Goal: Find specific page/section: Find specific page/section

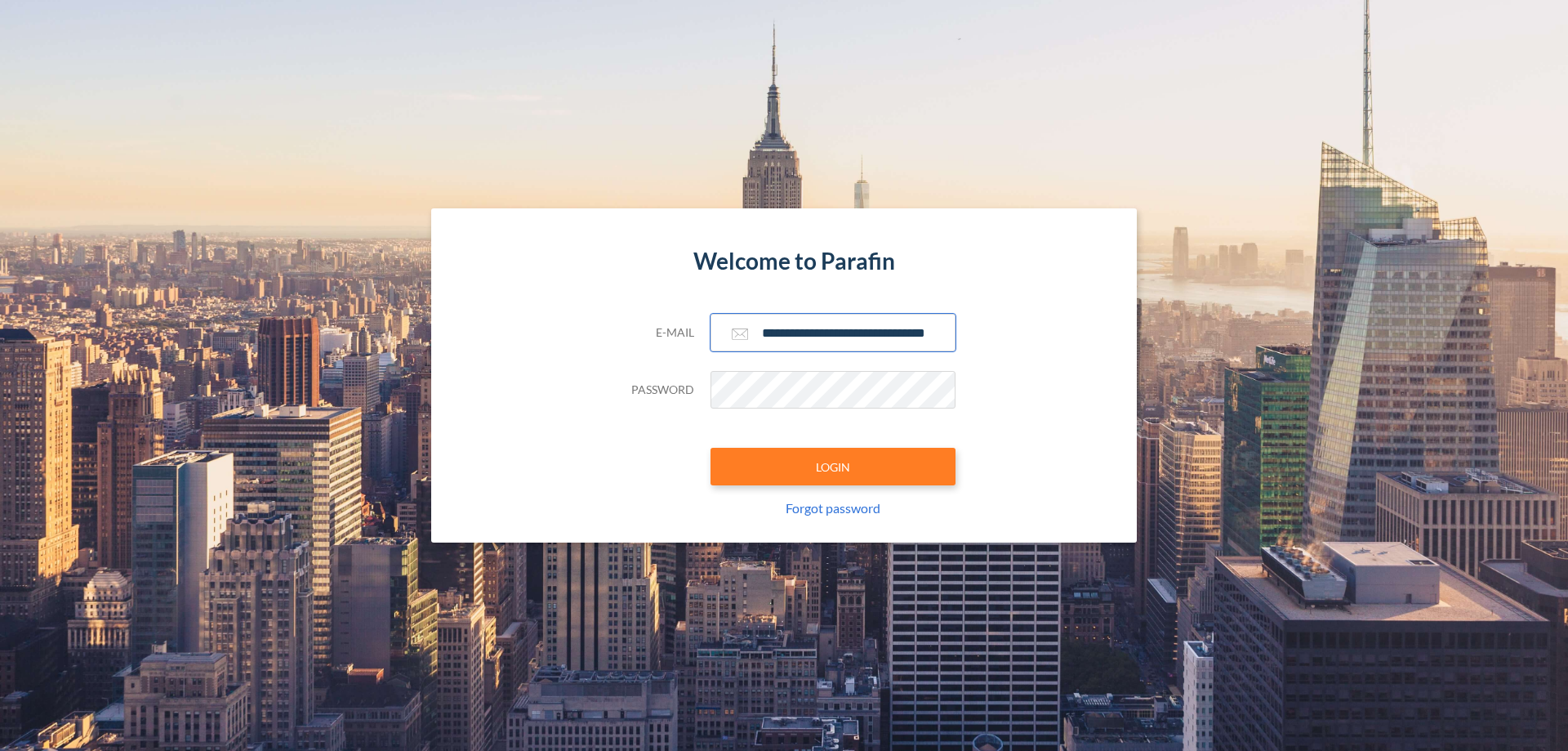
type input "**********"
click at [833, 466] on button "LOGIN" at bounding box center [833, 466] width 245 height 38
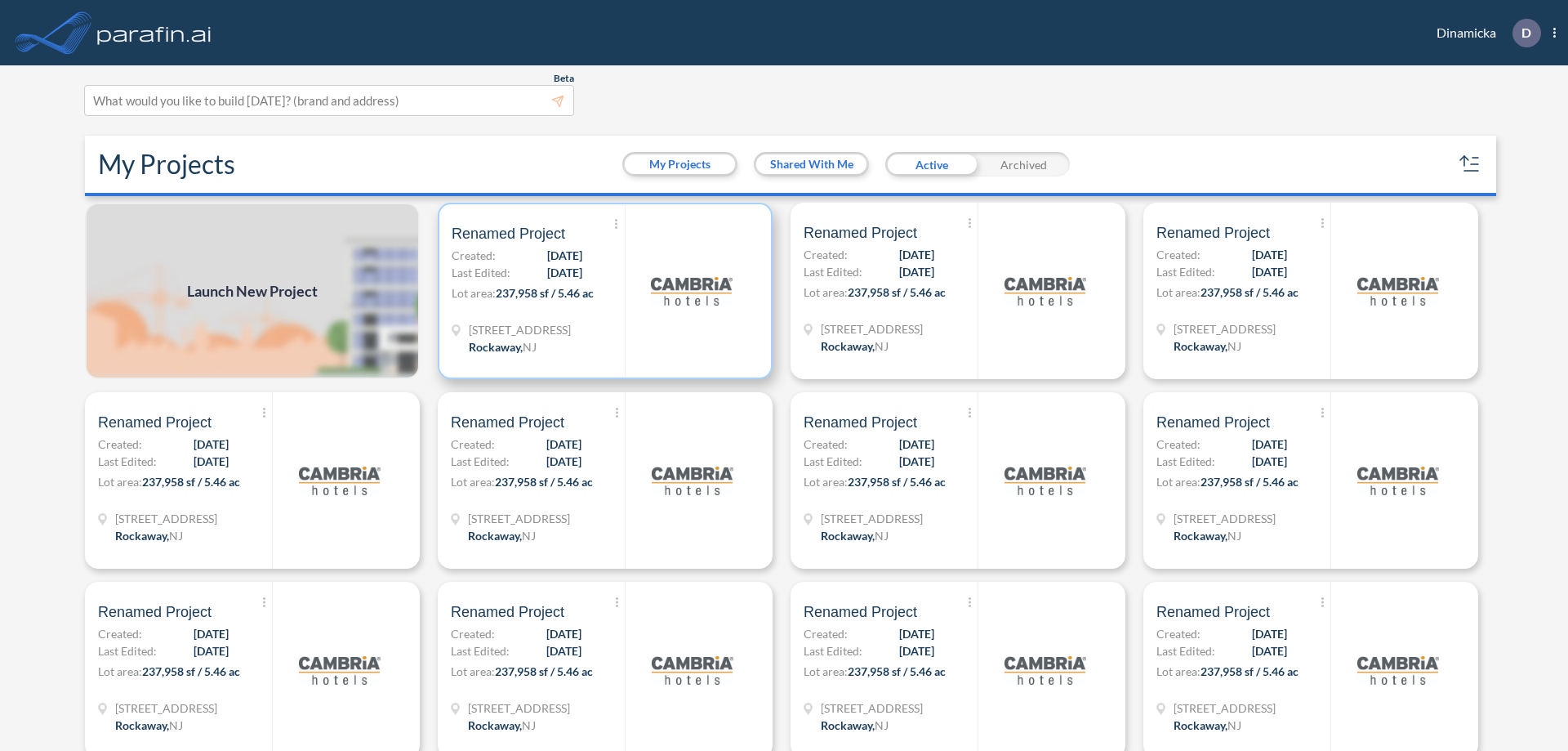
scroll to position [4, 0]
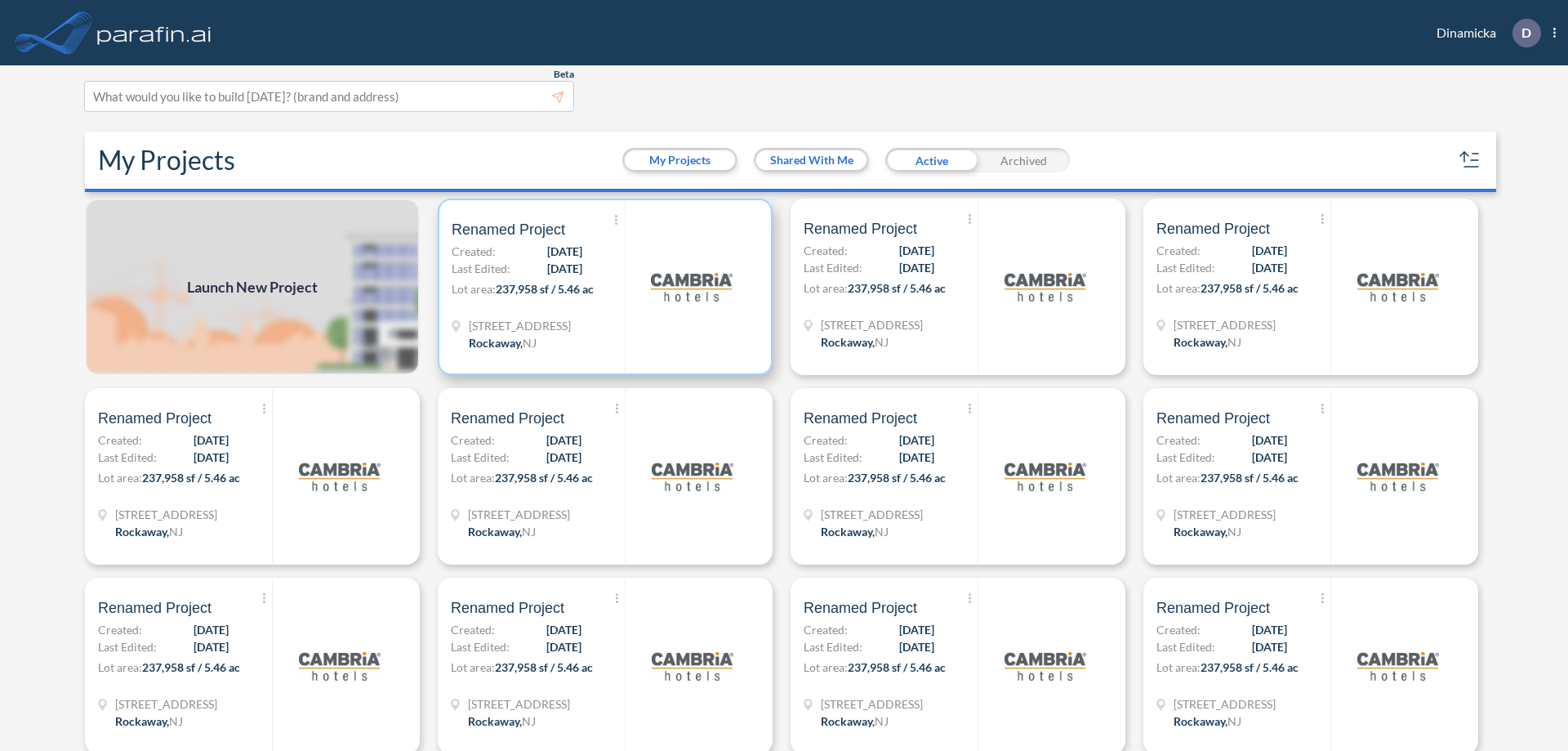
click at [602, 286] on p "Lot area: 237,958 sf / 5.46 ac" at bounding box center [537, 292] width 173 height 24
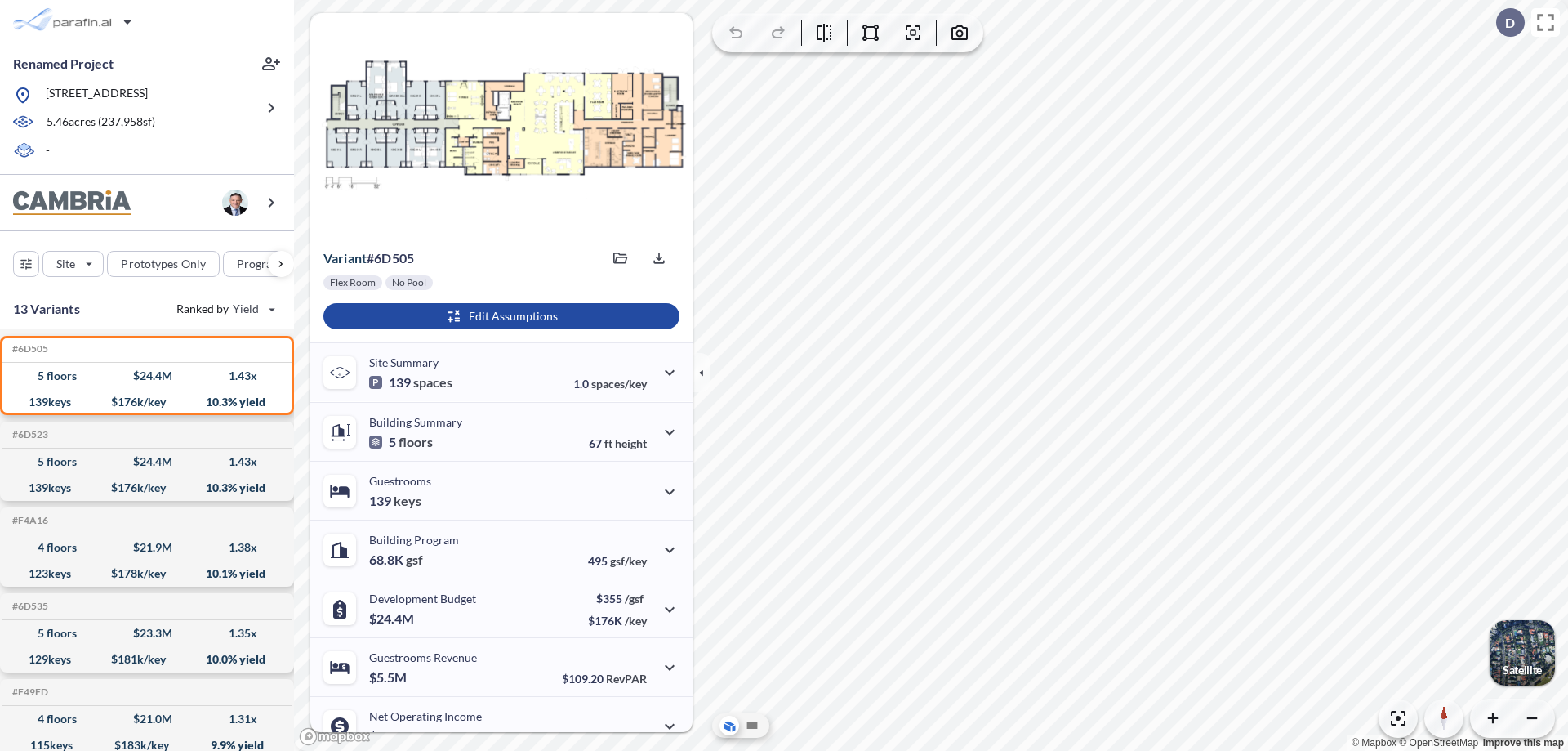
scroll to position [83, 0]
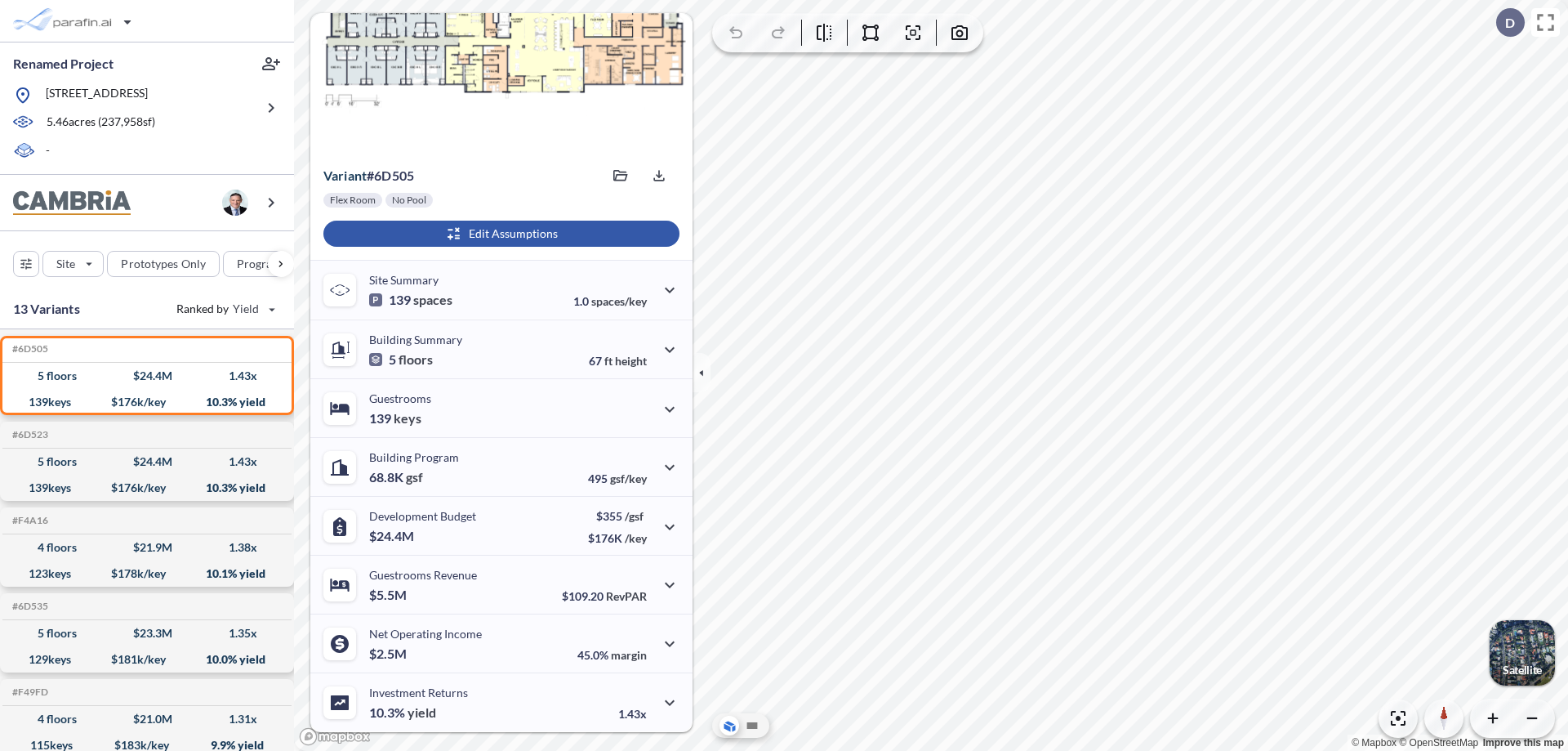
click at [499, 234] on div "button" at bounding box center [501, 234] width 356 height 26
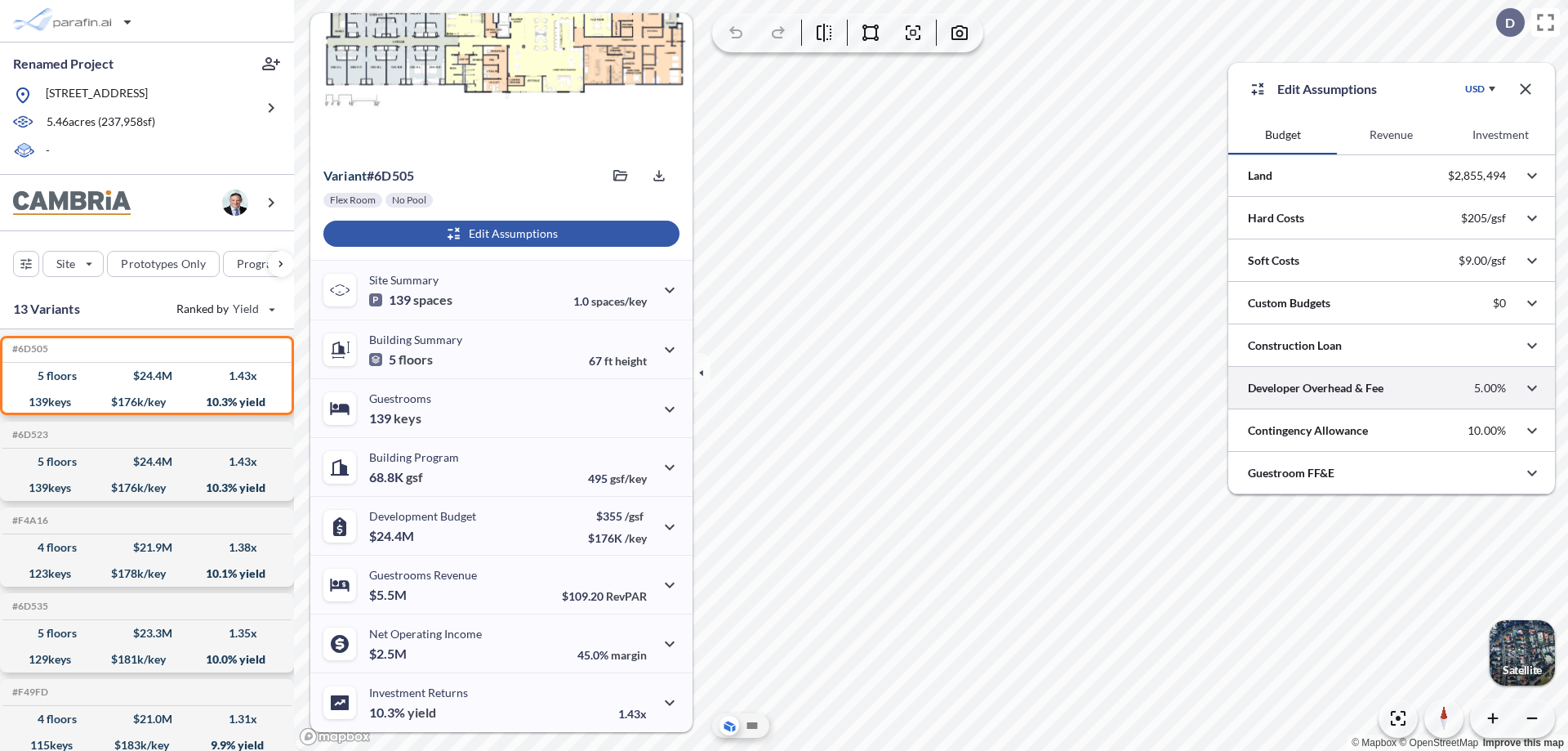
click at [1392, 388] on div at bounding box center [1392, 388] width 327 height 42
